Goal: Navigation & Orientation: Find specific page/section

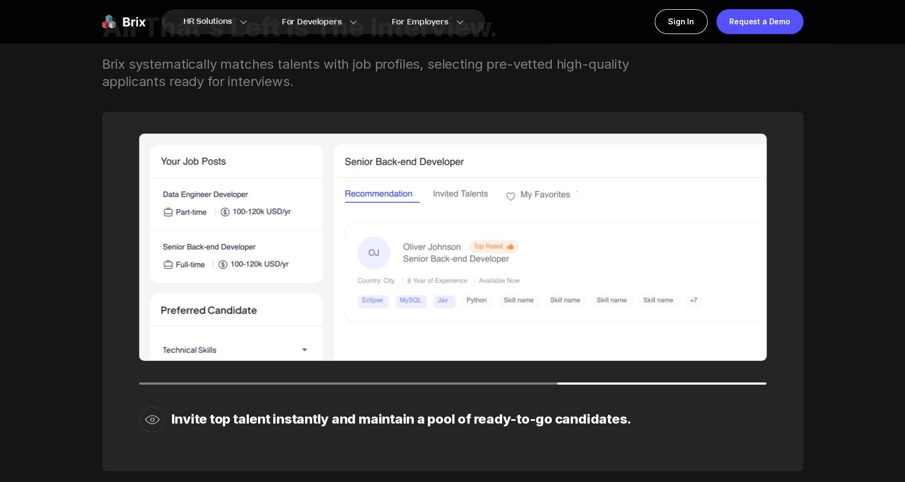
scroll to position [1534, 0]
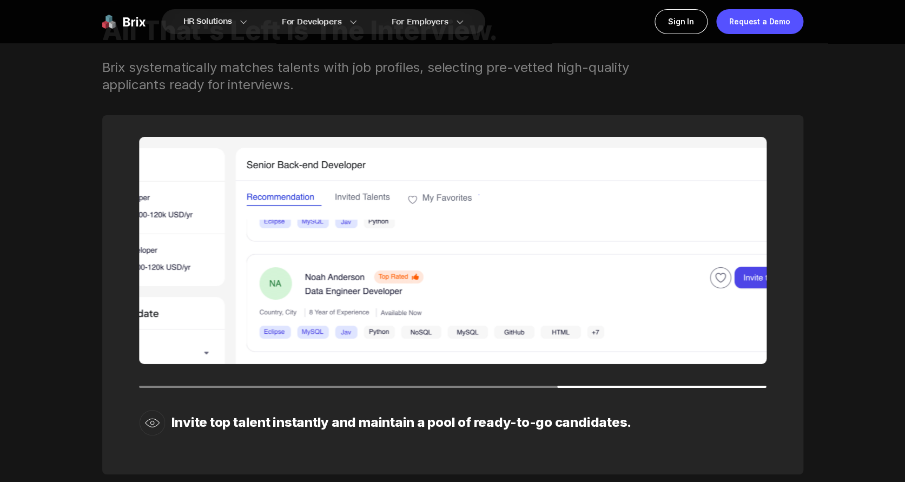
click at [286, 387] on div "Invite top talent instantly and maintain a pool of ready-to-go candidates." at bounding box center [452, 294] width 701 height 359
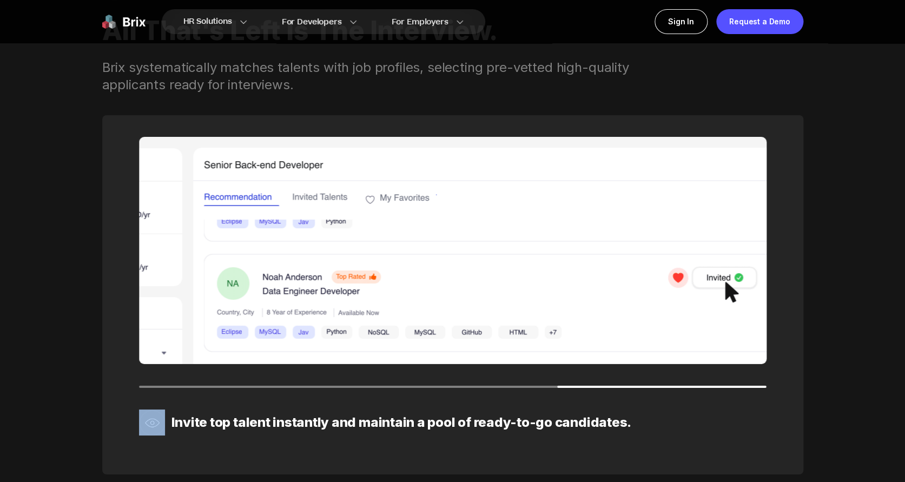
click at [184, 253] on img at bounding box center [453, 250] width 628 height 227
click at [152, 363] on img at bounding box center [453, 250] width 628 height 227
click at [137, 388] on div "Invite top talent instantly and maintain a pool of ready-to-go candidates." at bounding box center [452, 294] width 701 height 359
click at [530, 397] on div "Invite top talent instantly and maintain a pool of ready-to-go candidates." at bounding box center [452, 294] width 701 height 359
click at [589, 386] on div at bounding box center [661, 387] width 209 height 2
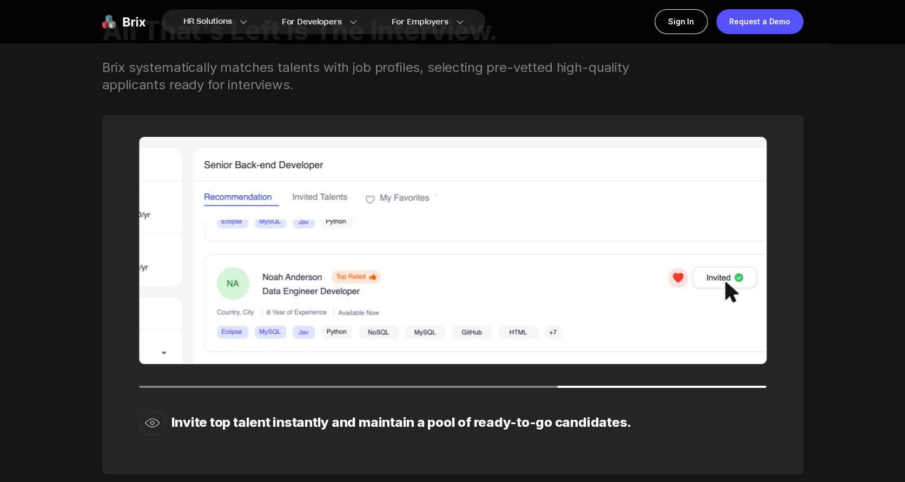
click at [590, 357] on img at bounding box center [453, 250] width 628 height 227
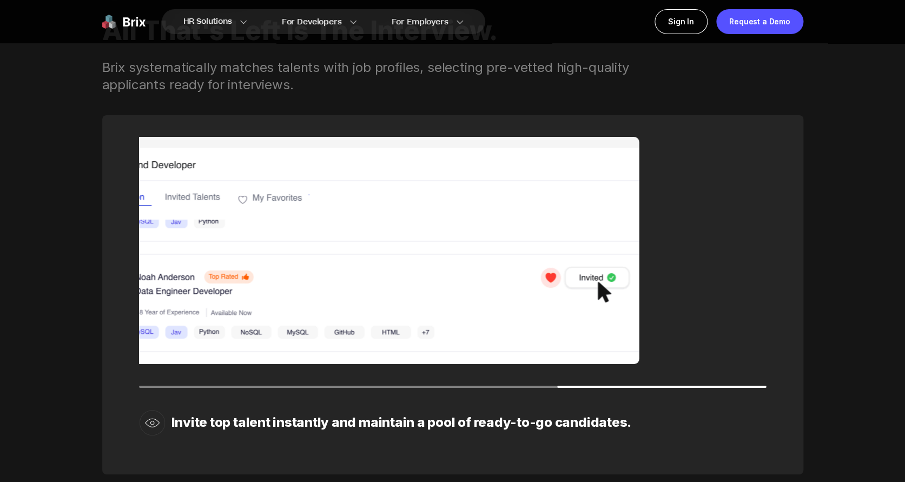
drag, startPoint x: 652, startPoint y: 346, endPoint x: 314, endPoint y: 336, distance: 337.7
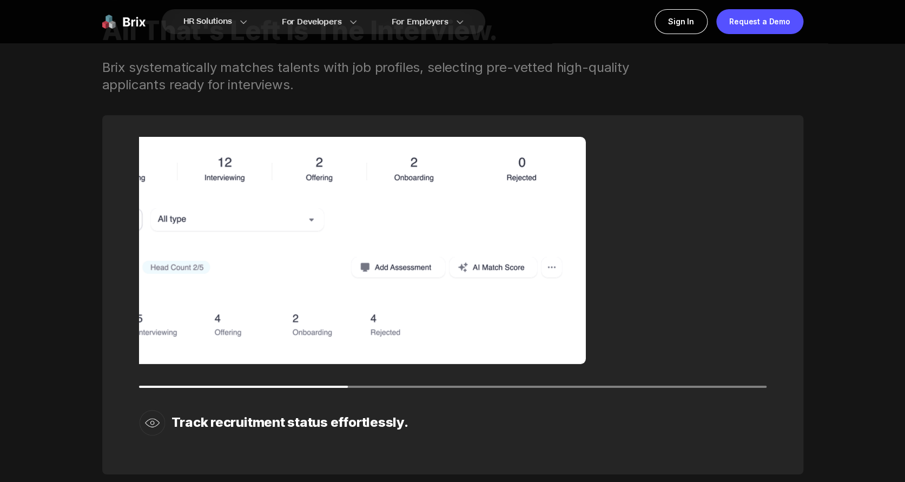
drag, startPoint x: 565, startPoint y: 294, endPoint x: 252, endPoint y: 328, distance: 315.0
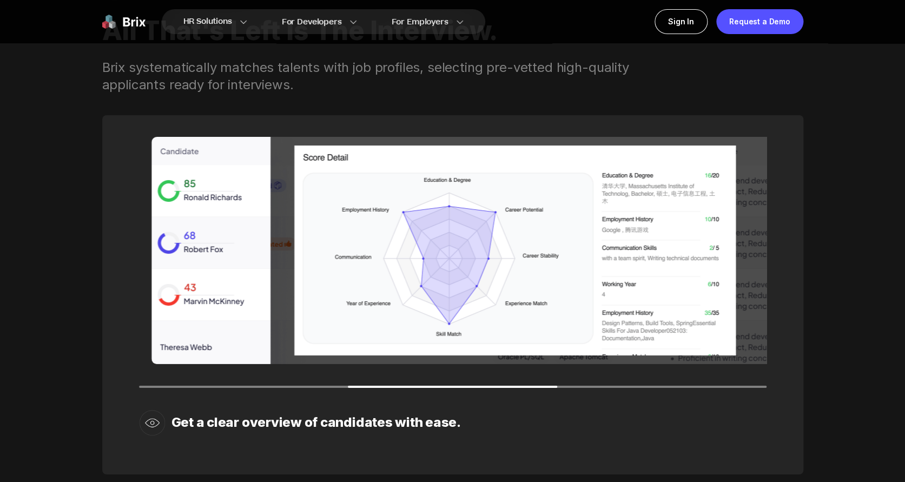
drag, startPoint x: 652, startPoint y: 236, endPoint x: 664, endPoint y: 235, distance: 12.5
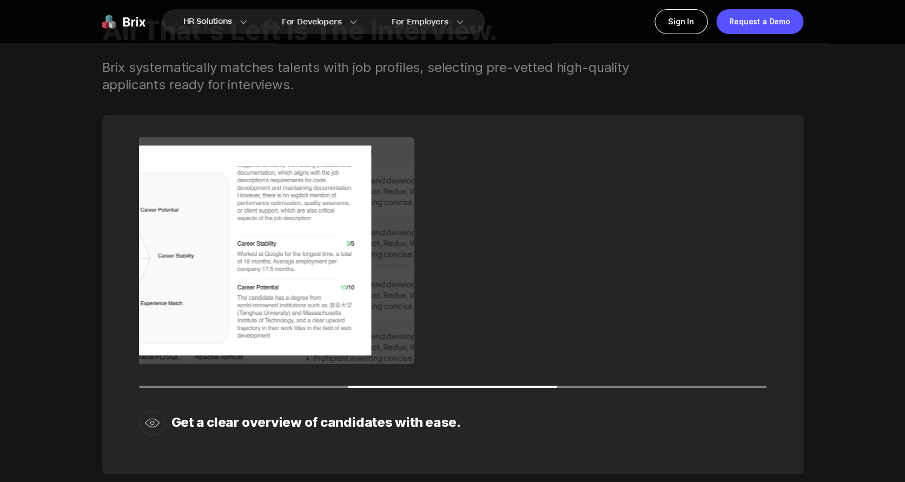
drag, startPoint x: 700, startPoint y: 274, endPoint x: 277, endPoint y: 309, distance: 424.5
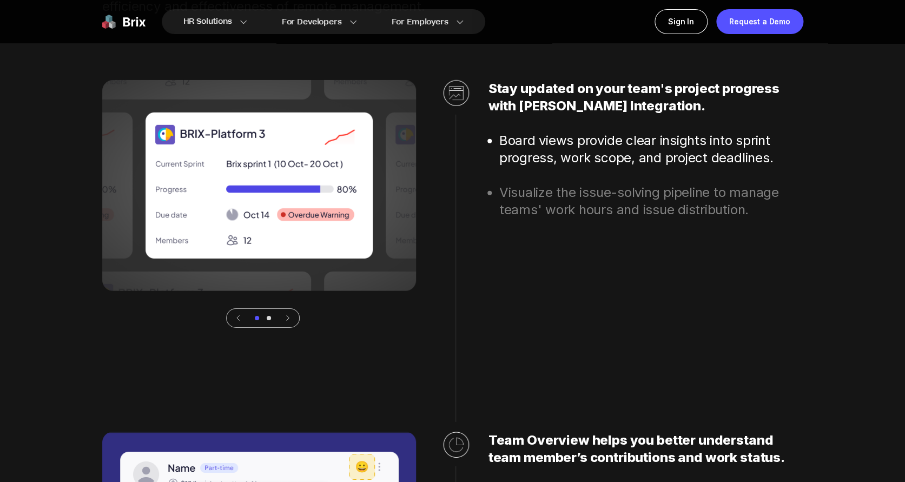
scroll to position [3001, 0]
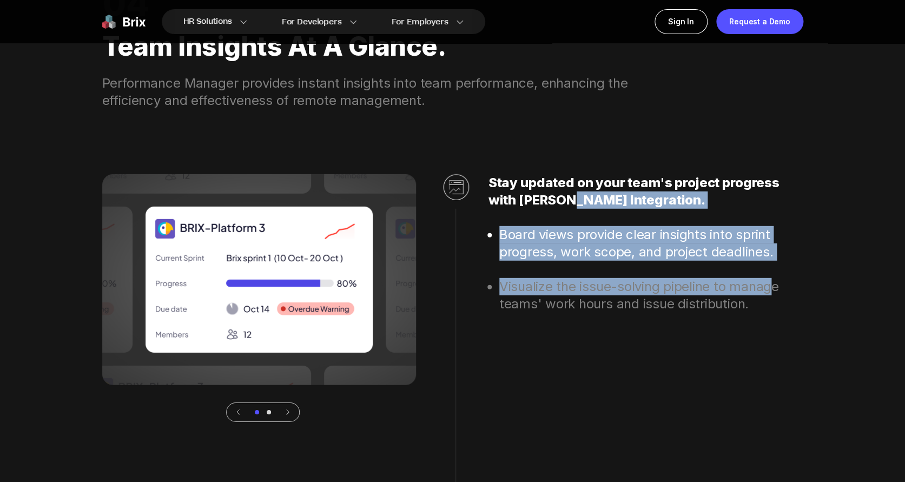
drag, startPoint x: 765, startPoint y: 287, endPoint x: 555, endPoint y: 203, distance: 226.0
click at [555, 203] on div "Stay updated on your team's project progress with Jira Integration. Board views…" at bounding box center [646, 298] width 315 height 248
click at [555, 203] on h2 "Stay updated on your team's project progress with Jira Integration." at bounding box center [646, 191] width 315 height 35
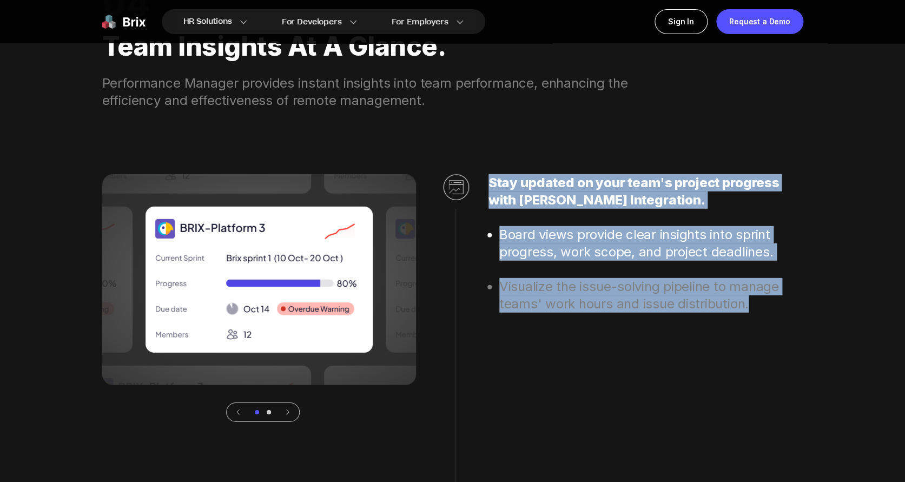
drag, startPoint x: 489, startPoint y: 180, endPoint x: 756, endPoint y: 328, distance: 305.3
click at [756, 328] on div "Stay updated on your team's project progress with Jira Integration. Board views…" at bounding box center [646, 298] width 315 height 248
drag, startPoint x: 742, startPoint y: 289, endPoint x: 508, endPoint y: 162, distance: 266.3
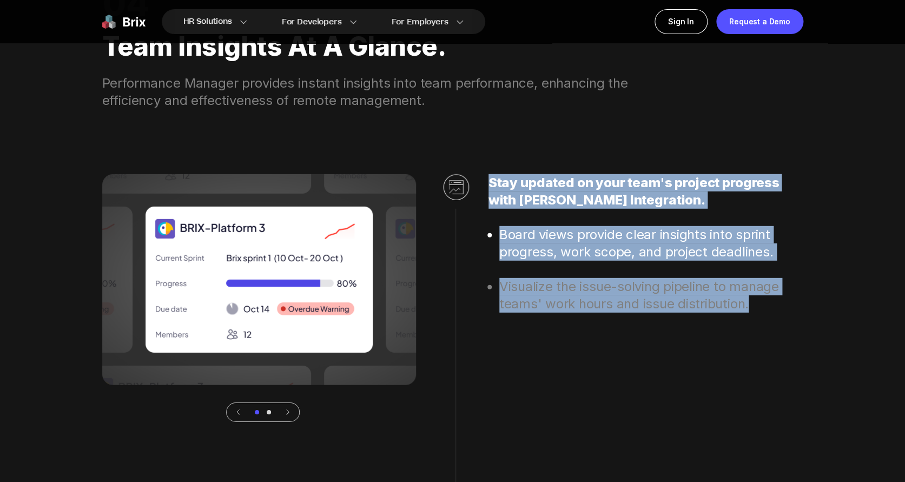
drag, startPoint x: 505, startPoint y: 154, endPoint x: 774, endPoint y: 307, distance: 309.4
click at [774, 307] on li "Visualize the issue-solving pipeline to manage teams' work hours and issue dist…" at bounding box center [651, 295] width 304 height 35
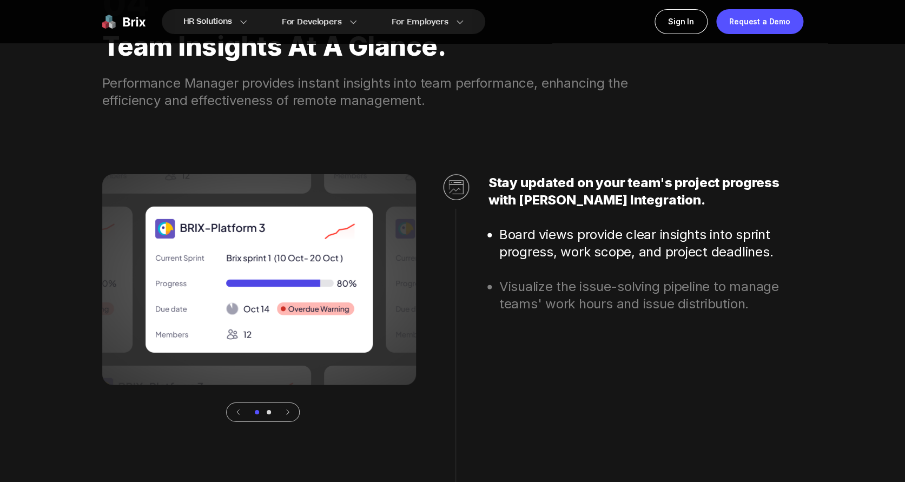
click at [290, 412] on icon at bounding box center [288, 412] width 8 height 8
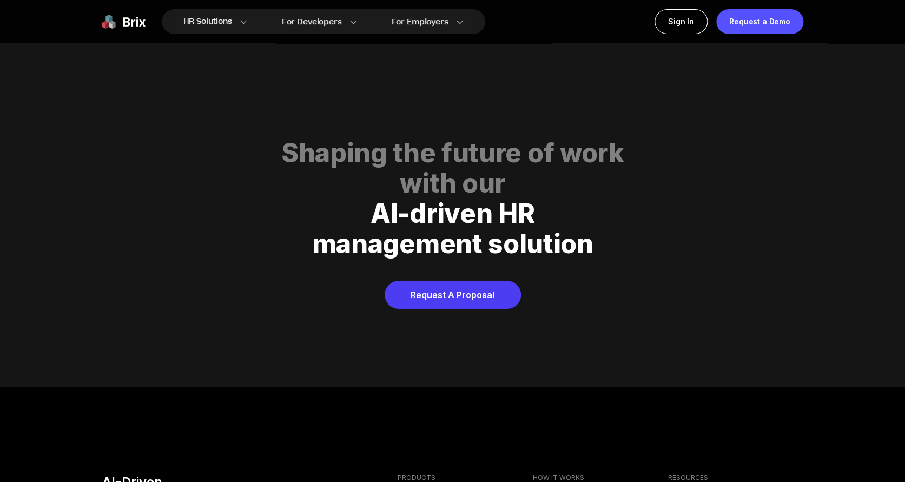
scroll to position [5527, 0]
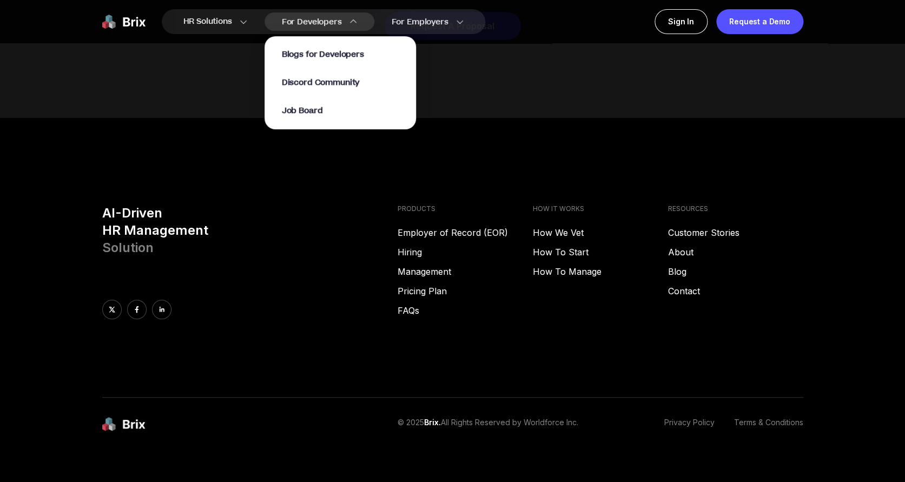
click at [346, 18] on div "For Developers Blogs for Developers Discord Community Job Board" at bounding box center [320, 21] width 110 height 18
click at [307, 113] on span "Job Board" at bounding box center [302, 111] width 41 height 12
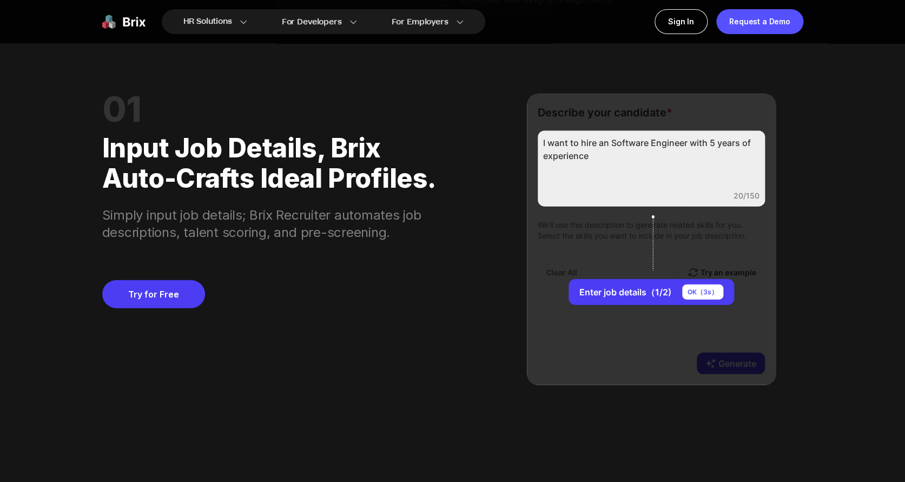
scroll to position [0, 0]
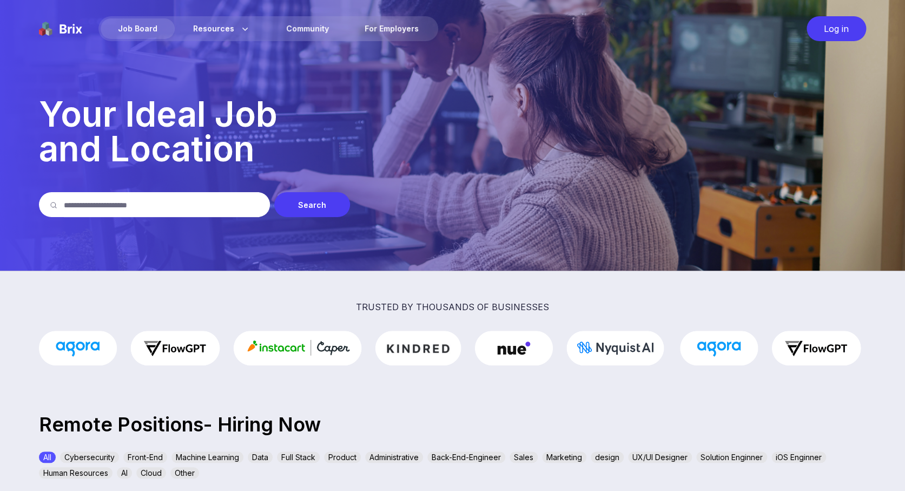
click at [407, 306] on p "trusted by thousands of businesses" at bounding box center [452, 307] width 905 height 8
